Goal: Task Accomplishment & Management: Use online tool/utility

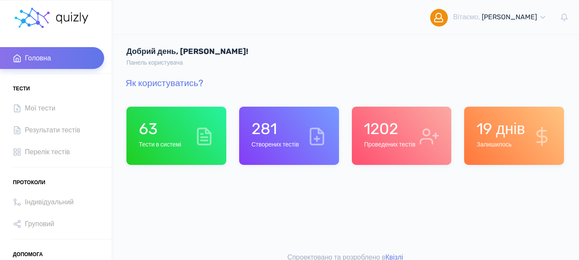
click at [376, 147] on h6 "Проведених тестів" at bounding box center [389, 144] width 51 height 7
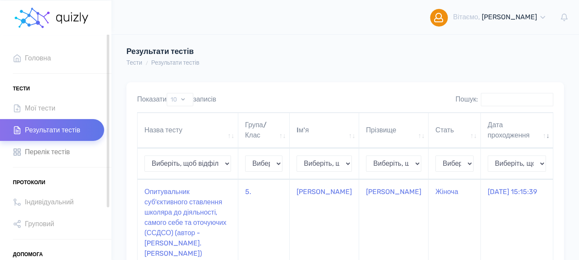
click at [44, 147] on span "Перелік тестів" at bounding box center [47, 152] width 45 height 12
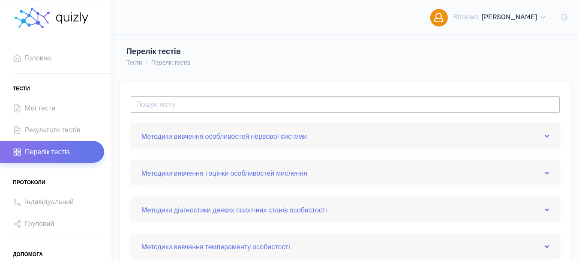
click at [168, 107] on input "text" at bounding box center [345, 104] width 429 height 16
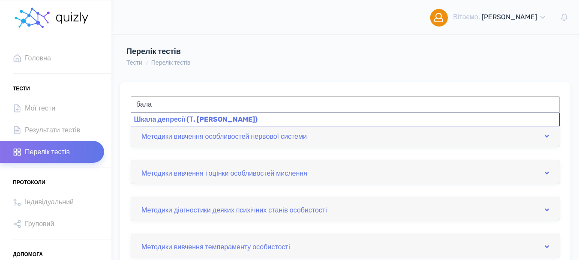
click at [155, 116] on div "Шкала депресії (Т. [PERSON_NAME])" at bounding box center [345, 120] width 429 height 14
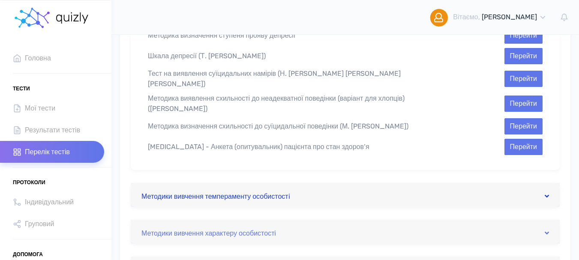
scroll to position [583, 0]
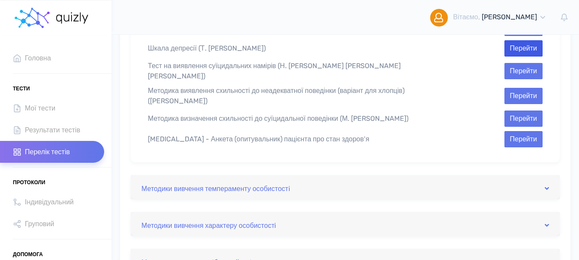
type input "Шкала депресії (Т. [PERSON_NAME])"
click at [516, 40] on button "Перейти" at bounding box center [523, 48] width 38 height 16
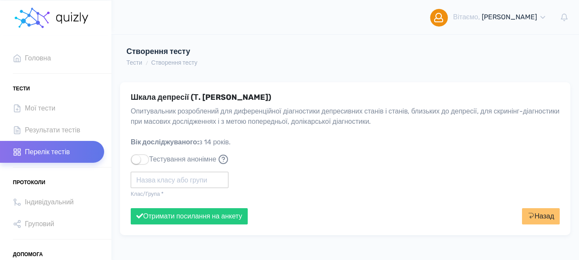
click at [164, 183] on input "text" at bounding box center [180, 180] width 98 height 16
type input "1"
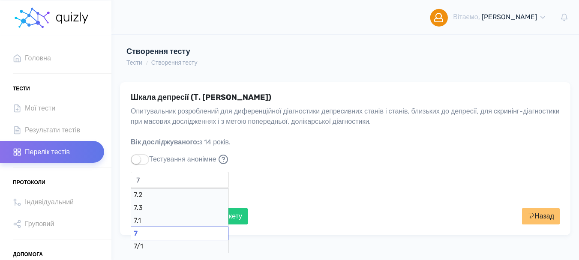
click at [156, 236] on div "7" at bounding box center [180, 234] width 98 height 14
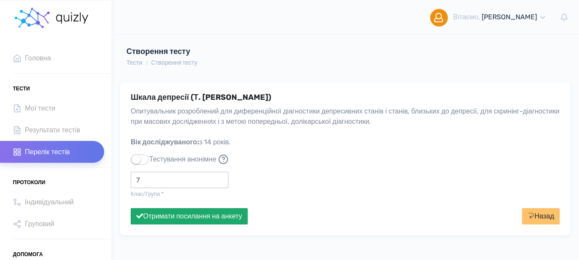
type input "7"
click at [179, 217] on button "Отримати посилання на анкету" at bounding box center [189, 216] width 117 height 16
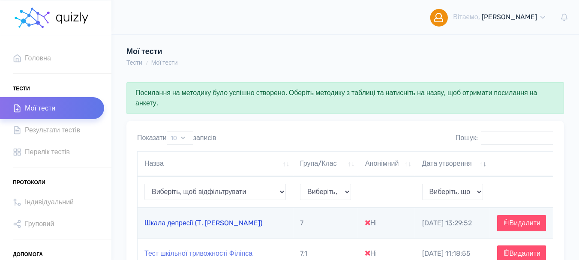
click at [187, 227] on link "Шкала депресії (Т. [PERSON_NAME])" at bounding box center [203, 223] width 118 height 8
type input "[URL][DOMAIN_NAME]"
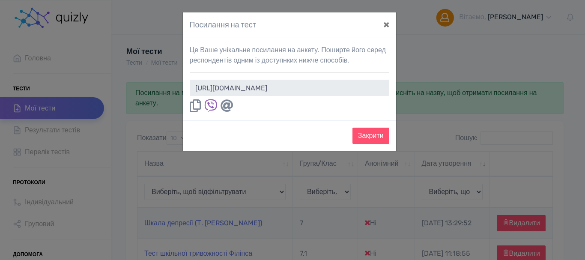
click at [197, 103] on icon at bounding box center [195, 105] width 11 height 13
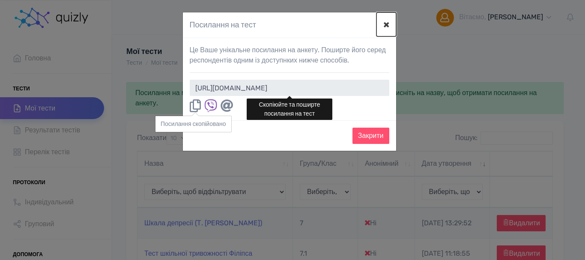
click at [386, 26] on button "×" at bounding box center [387, 24] width 20 height 24
